Goal: Task Accomplishment & Management: Complete application form

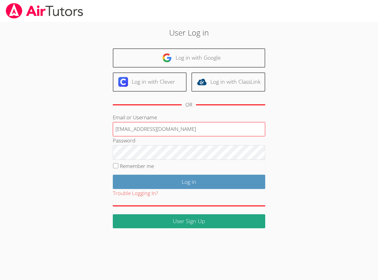
type input "[EMAIL_ADDRESS][DOMAIN_NAME]"
click at [189, 181] on input "Log in" at bounding box center [189, 182] width 152 height 14
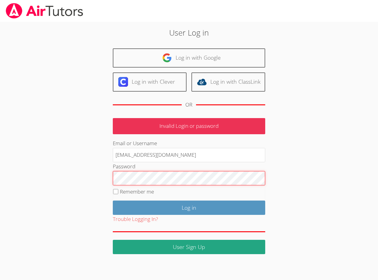
click at [189, 207] on input "Log in" at bounding box center [189, 208] width 152 height 14
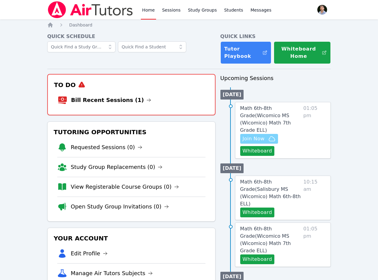
click at [271, 135] on icon "button" at bounding box center [271, 138] width 7 height 7
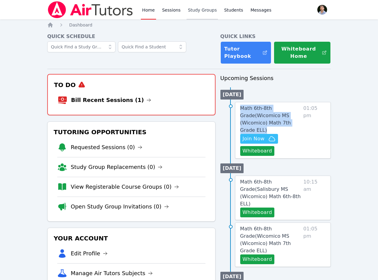
click at [203, 12] on link "Study Groups" at bounding box center [201, 9] width 31 height 19
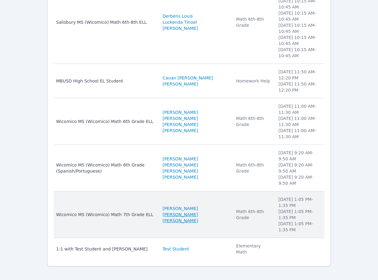
scroll to position [118, 0]
click at [217, 203] on td "Students Jhon Reis-Costa David Silva Fernandes" at bounding box center [195, 215] width 73 height 47
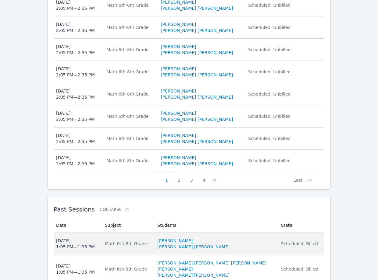
scroll to position [377, 0]
click at [247, 238] on li "[PERSON_NAME]" at bounding box center [215, 241] width 116 height 6
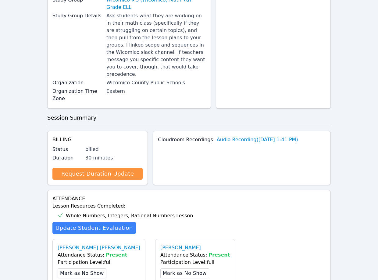
scroll to position [191, 0]
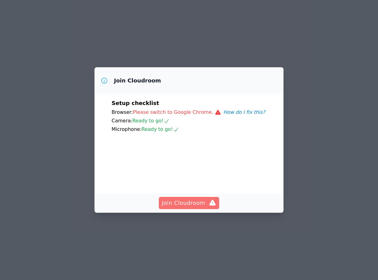
click at [207, 204] on span "Join Cloudroom" at bounding box center [189, 203] width 55 height 9
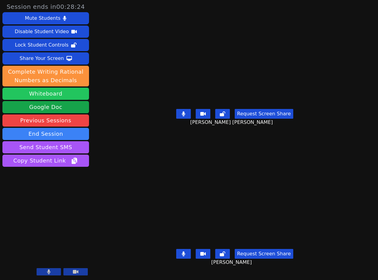
click at [54, 97] on button "Whiteboard" at bounding box center [45, 94] width 87 height 12
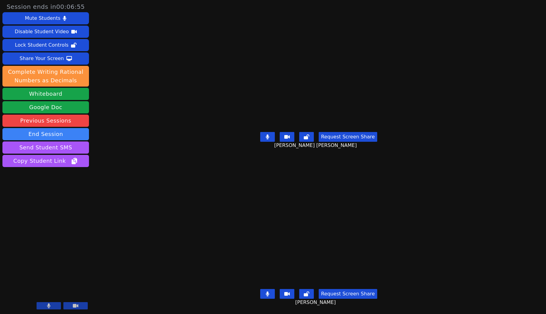
click at [122, 156] on div "Session ends in 00:06:55 Mute Students Disable Student Video Lock Student Contr…" at bounding box center [273, 157] width 546 height 314
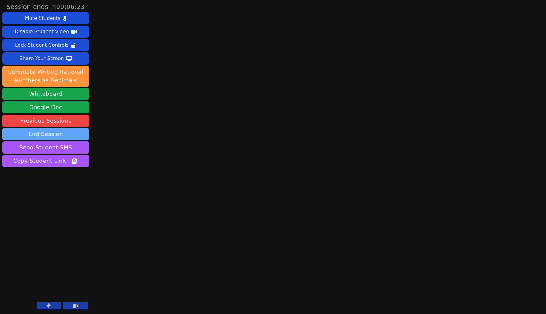
click at [73, 137] on button "End Session" at bounding box center [45, 134] width 87 height 12
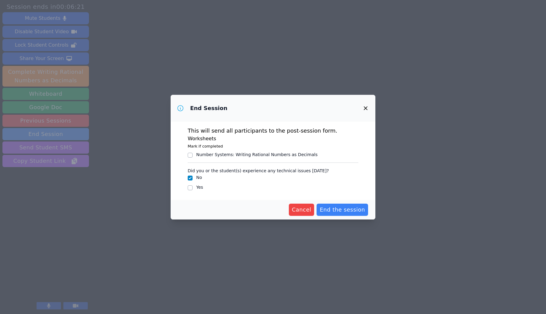
click at [276, 158] on div "Number Systems : Writing Rational Numbers as Decimals" at bounding box center [273, 154] width 171 height 7
click at [333, 208] on span "End the session" at bounding box center [342, 209] width 45 height 9
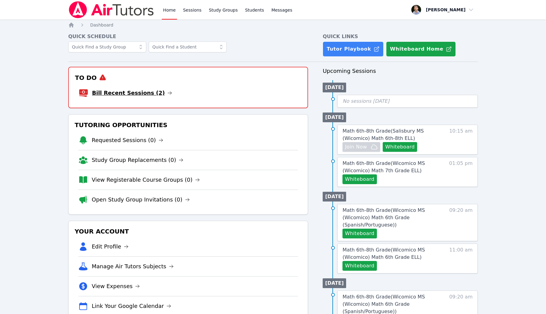
click at [150, 90] on link "Bill Recent Sessions (2)" at bounding box center [132, 93] width 80 height 9
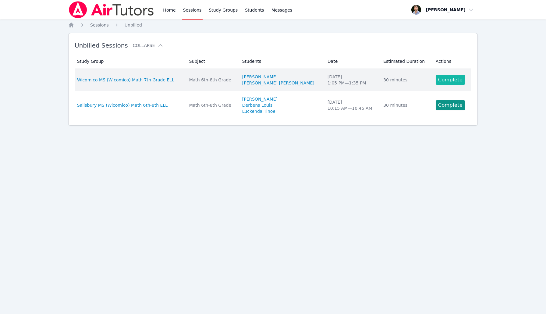
click at [438, 77] on link "Complete" at bounding box center [450, 80] width 29 height 10
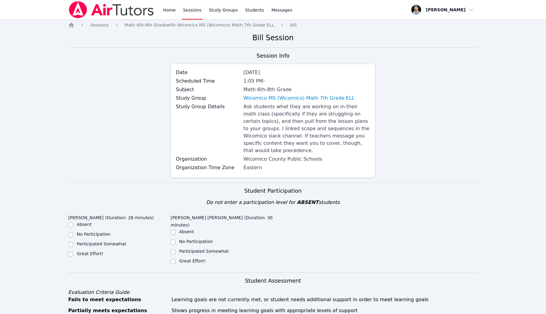
scroll to position [151, 0]
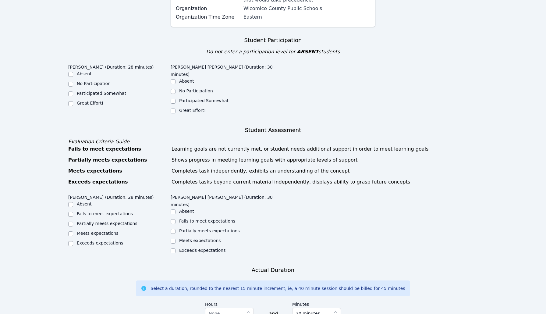
click at [184, 108] on label "Great Effort!" at bounding box center [192, 110] width 27 height 5
click at [175, 108] on input "Great Effort!" at bounding box center [173, 110] width 5 height 5
checkbox input "true"
click at [90, 102] on label "Great Effort!" at bounding box center [90, 103] width 27 height 5
click at [73, 102] on input "Great Effort!" at bounding box center [70, 103] width 5 height 5
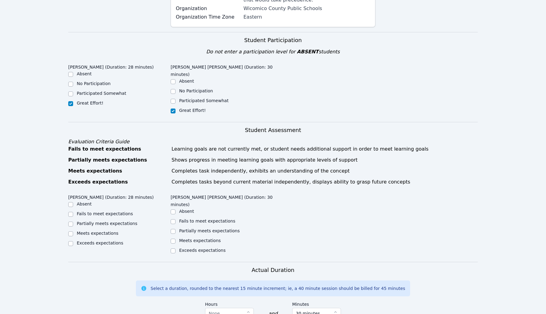
checkbox input "true"
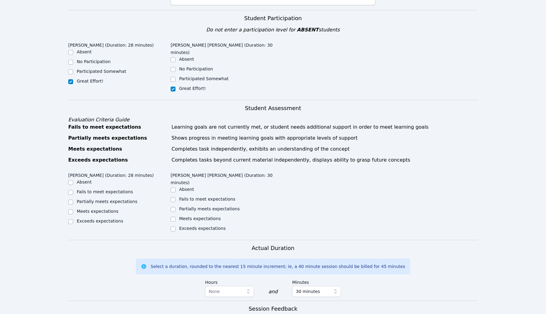
scroll to position [200, 0]
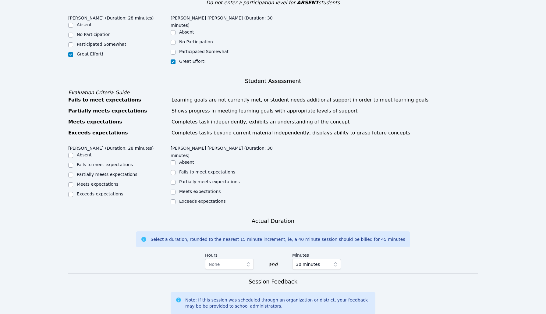
click at [109, 172] on label "Partially meets expectations" at bounding box center [107, 174] width 61 height 5
click at [73, 172] on input "Partially meets expectations" at bounding box center [70, 174] width 5 height 5
checkbox input "true"
click at [193, 188] on div "Meets expectations" at bounding box center [200, 191] width 42 height 6
click at [194, 189] on label "Meets expectations" at bounding box center [200, 191] width 42 height 5
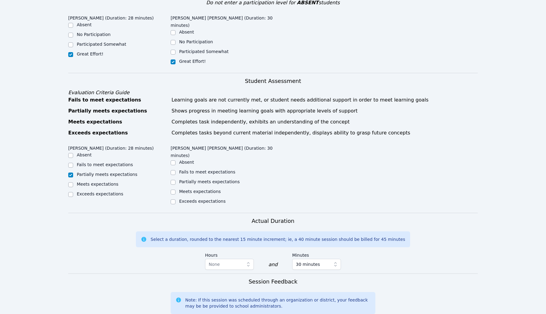
click at [175, 190] on input "Meets expectations" at bounding box center [173, 192] width 5 height 5
checkbox input "true"
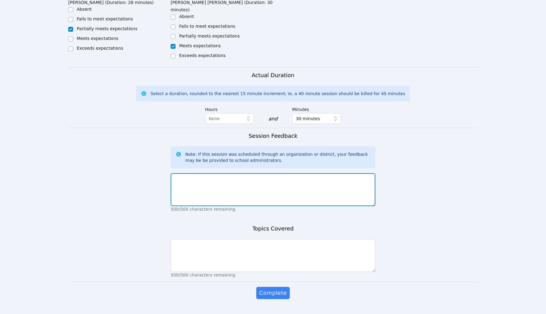
click at [223, 173] on textarea at bounding box center [273, 189] width 205 height 33
type textarea "W"
type textarea "Session went well."
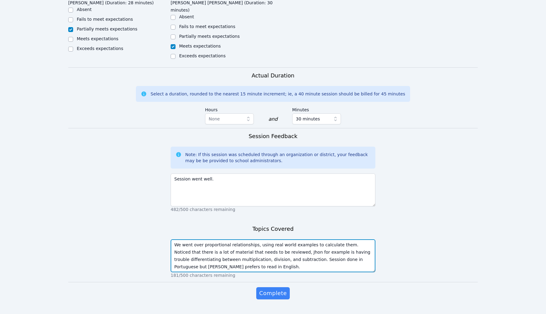
click at [305, 239] on textarea "We went over proportional relationships, using real world examples to calculate…" at bounding box center [273, 255] width 205 height 33
type textarea "We went over proportional relationships, using real world examples (related to …"
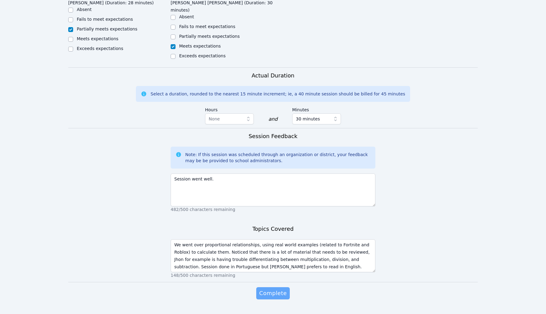
click at [274, 289] on span "Complete" at bounding box center [272, 293] width 27 height 9
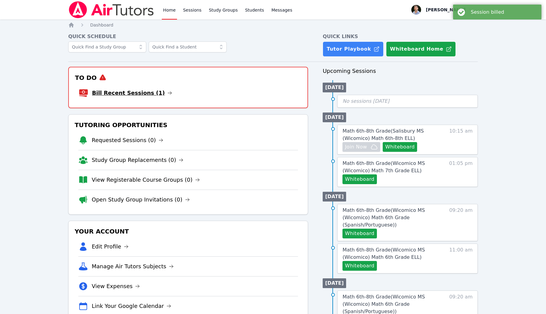
click at [150, 94] on link "Bill Recent Sessions (1)" at bounding box center [132, 93] width 80 height 9
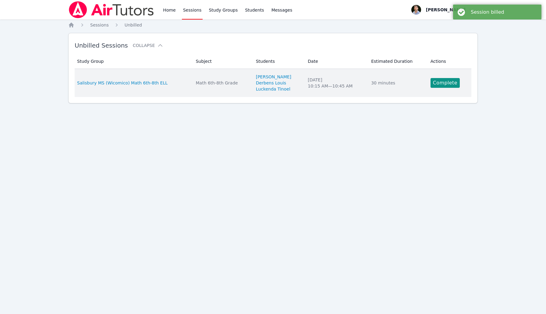
click at [162, 78] on td "Study Group Salisbury MS (Wicomico) Math 6th-8th ELL" at bounding box center [133, 83] width 117 height 28
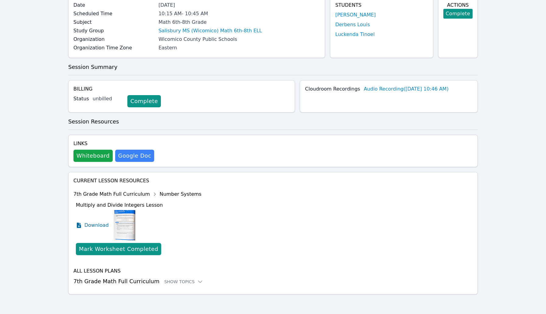
scroll to position [54, 0]
click at [145, 106] on link "Complete" at bounding box center [144, 101] width 34 height 12
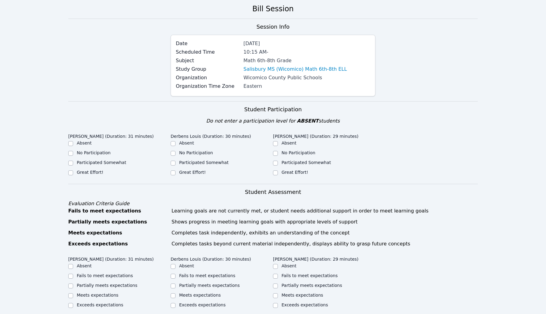
scroll to position [29, 0]
click at [277, 172] on input "Great Effort!" at bounding box center [275, 172] width 5 height 5
checkbox input "true"
click at [196, 173] on label "Great Effort!" at bounding box center [192, 171] width 27 height 5
click at [175, 173] on input "Great Effort!" at bounding box center [173, 172] width 5 height 5
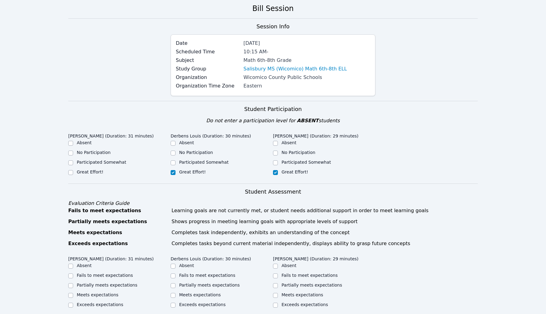
checkbox input "true"
click at [94, 171] on label "Great Effort!" at bounding box center [90, 171] width 27 height 5
click at [73, 171] on input "Great Effort!" at bounding box center [70, 172] width 5 height 5
checkbox input "true"
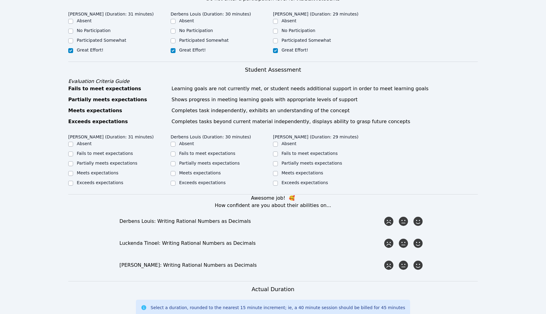
click at [110, 173] on label "Meets expectations" at bounding box center [98, 172] width 42 height 5
click at [73, 173] on input "Meets expectations" at bounding box center [70, 173] width 5 height 5
checkbox input "true"
click at [187, 174] on label "Meets expectations" at bounding box center [200, 172] width 42 height 5
click at [175, 174] on input "Meets expectations" at bounding box center [173, 173] width 5 height 5
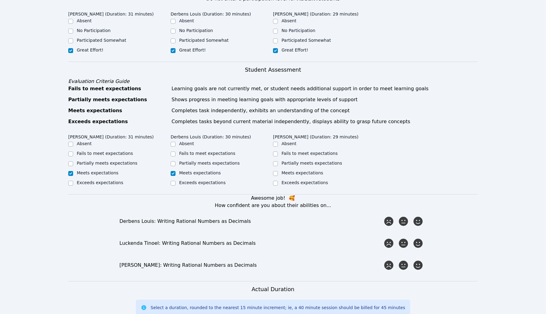
checkbox input "true"
click at [294, 178] on ul "Absent Fails to meet expectations Partially meets expectations Meets expectatio…" at bounding box center [324, 163] width 102 height 46
click at [294, 182] on label "Exceeds expectations" at bounding box center [305, 182] width 46 height 5
click at [278, 182] on input "Exceeds expectations" at bounding box center [275, 183] width 5 height 5
checkbox input "true"
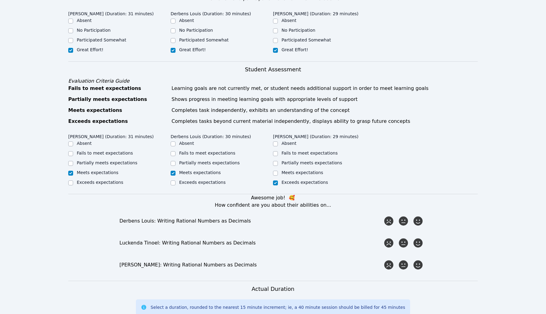
scroll to position [248, 0]
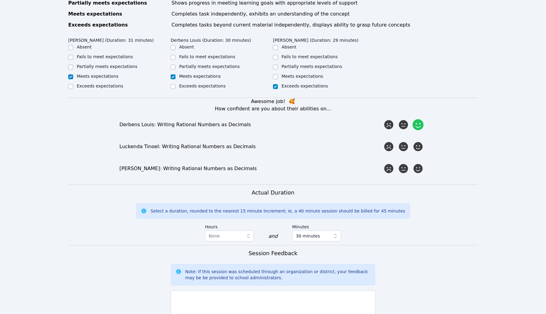
click at [416, 128] on icon at bounding box center [418, 124] width 11 height 11
click at [0, 0] on input "radio" at bounding box center [0, 0] width 0 height 0
click at [419, 150] on icon at bounding box center [418, 146] width 11 height 11
click at [0, 0] on input "radio" at bounding box center [0, 0] width 0 height 0
click at [419, 166] on icon at bounding box center [418, 168] width 11 height 11
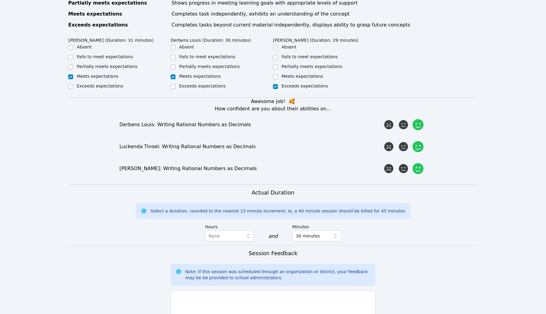
click at [0, 0] on input "radio" at bounding box center [0, 0] width 0 height 0
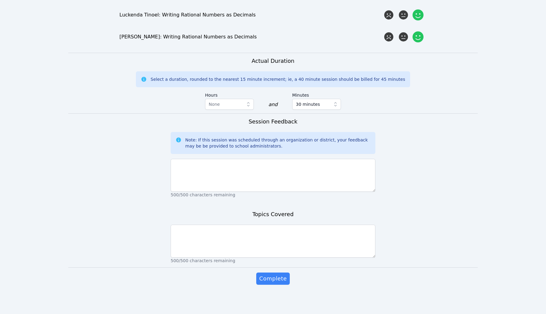
click at [253, 151] on div "Note: If this session was scheduled through an organization or district, your f…" at bounding box center [273, 143] width 205 height 22
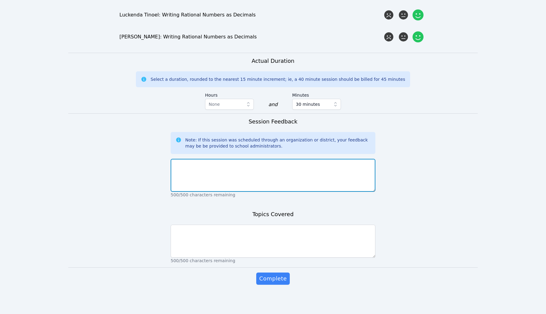
click at [259, 165] on textarea at bounding box center [273, 175] width 205 height 33
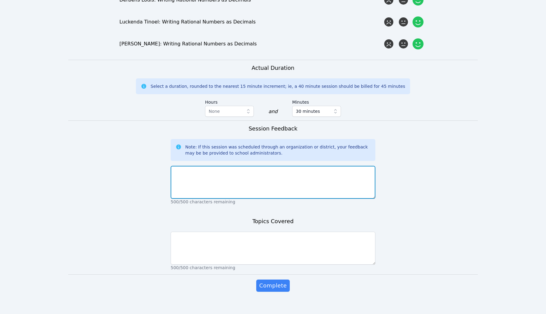
scroll to position [370, 0]
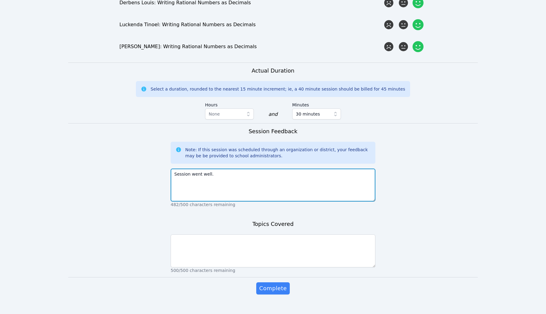
type textarea "Session went well."
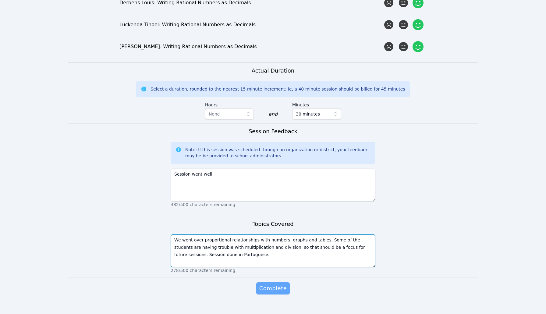
type textarea "We went over proportional relationships with numbers, graphs and tables. Some o…"
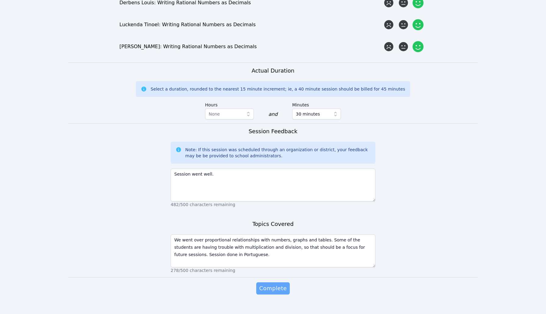
click at [276, 291] on span "Complete" at bounding box center [272, 288] width 27 height 9
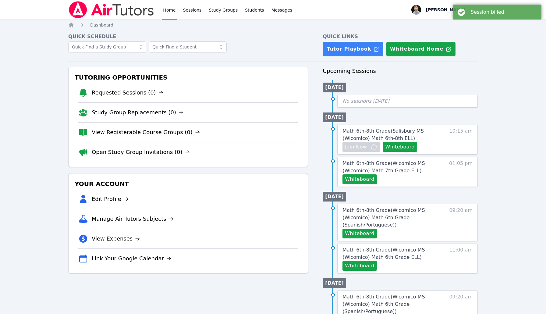
click at [494, 170] on div "Home Sessions Study Groups Students Messages Open user menu Franco Uribe-Rheinb…" at bounding box center [273, 263] width 546 height 526
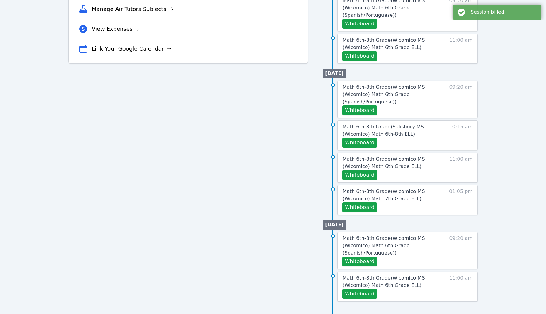
scroll to position [58, 0]
